Goal: Task Accomplishment & Management: Use online tool/utility

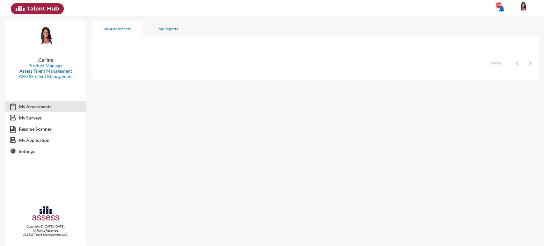
click at [523, 4] on img at bounding box center [523, 7] width 13 height 10
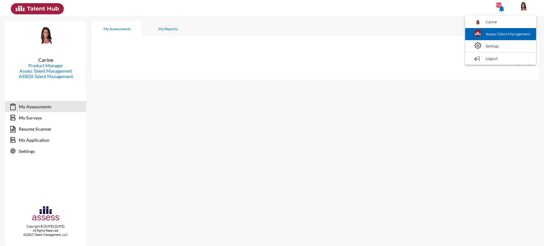
click at [499, 30] on link "Assess Talent Management" at bounding box center [501, 34] width 65 height 12
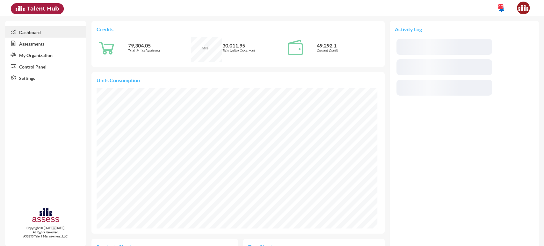
click at [40, 70] on link "Control Panel" at bounding box center [45, 66] width 81 height 11
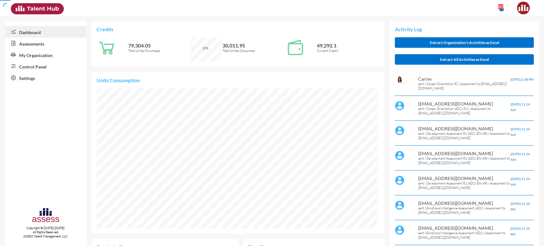
scroll to position [318938, 318938]
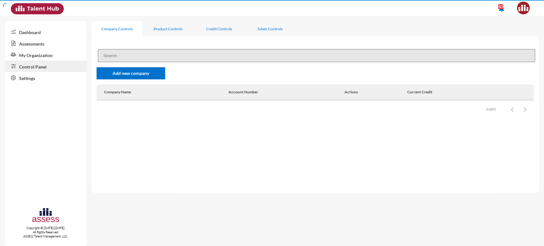
click at [43, 70] on link "Control Panel" at bounding box center [45, 66] width 81 height 11
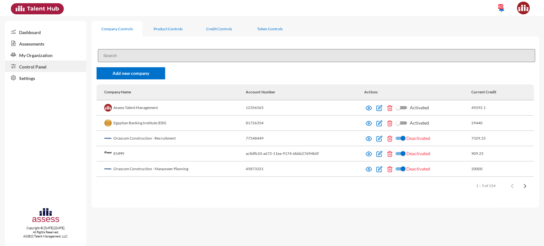
click at [137, 55] on input at bounding box center [317, 55] width 438 height 13
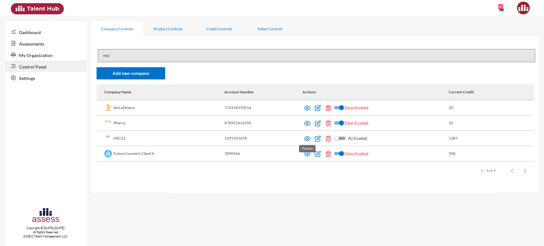
type input "mic"
click at [306, 140] on img at bounding box center [307, 139] width 6 height 6
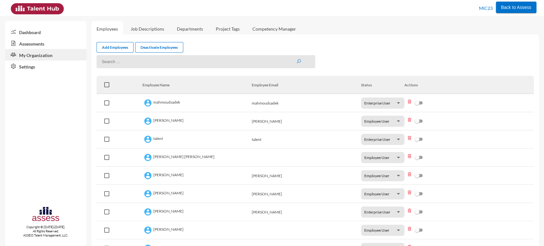
click at [43, 43] on link "Assessments" at bounding box center [45, 43] width 81 height 11
